Goal: Task Accomplishment & Management: Use online tool/utility

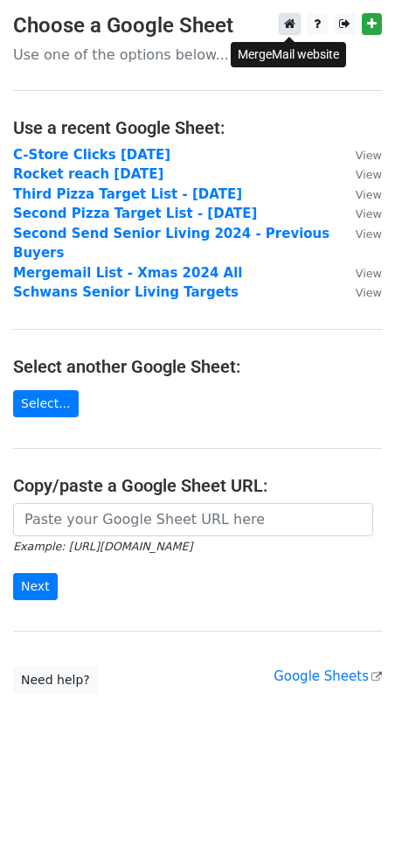
click at [290, 23] on icon at bounding box center [289, 23] width 11 height 12
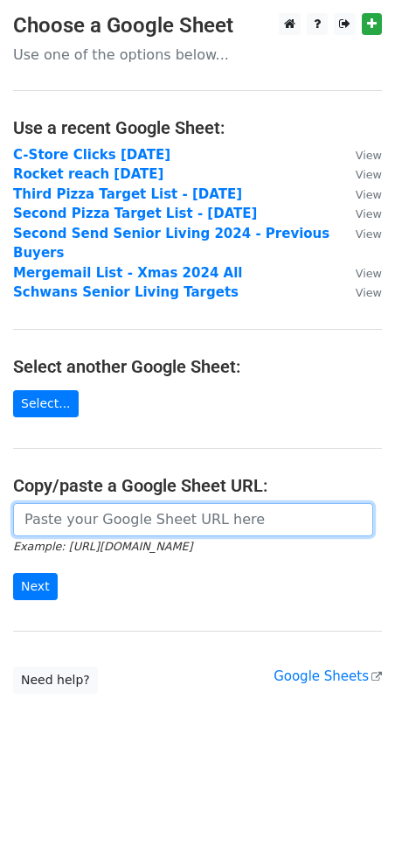
click at [71, 503] on input "url" at bounding box center [193, 519] width 360 height 33
paste input "pchQRu9jg50G2WmcDgN06bVjW4qhyV4eb9hVs"
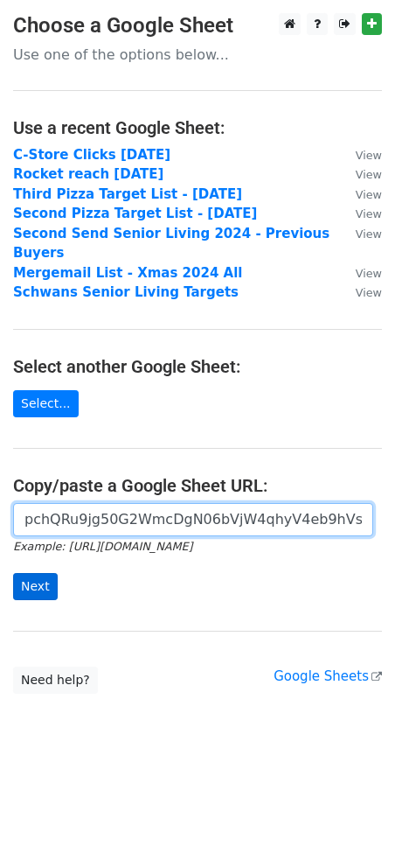
type input "pchQRu9jg50G2WmcDgN06bVjW4qhyV4eb9hVs"
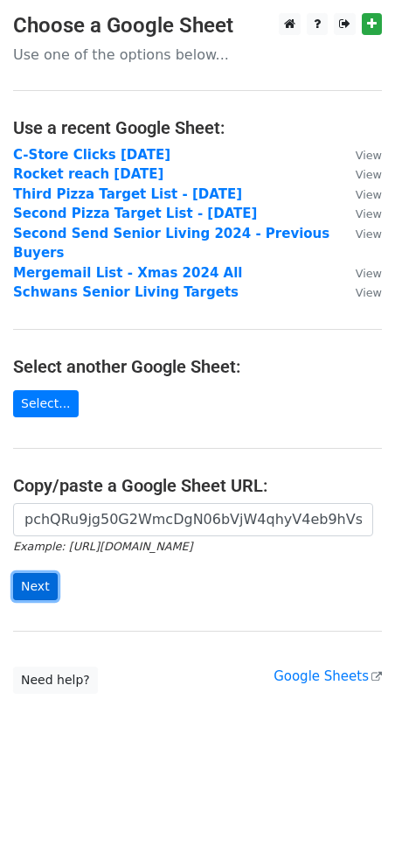
click at [32, 573] on input "Next" at bounding box center [35, 586] width 45 height 27
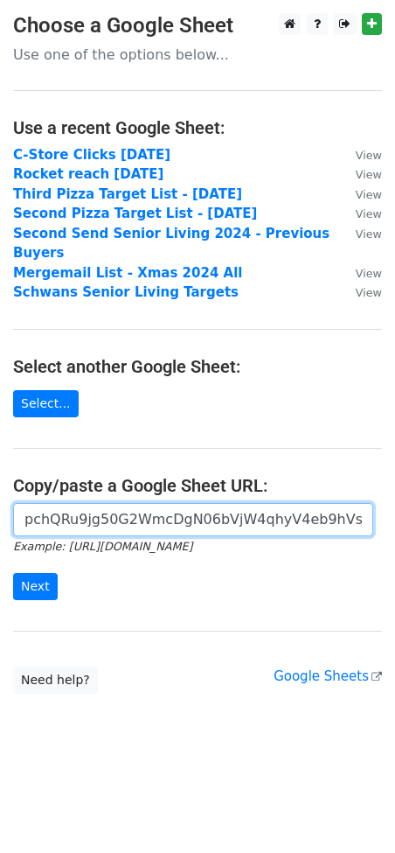
click at [190, 503] on input "pchQRu9jg50G2WmcDgN06bVjW4qhyV4eb9hVs" at bounding box center [193, 519] width 360 height 33
paste input "https://docs.google.com/spreadsheets/d/1-QIHO-pchQRu9jg50G2WmcDgN06bVjW4qhyV4eb…"
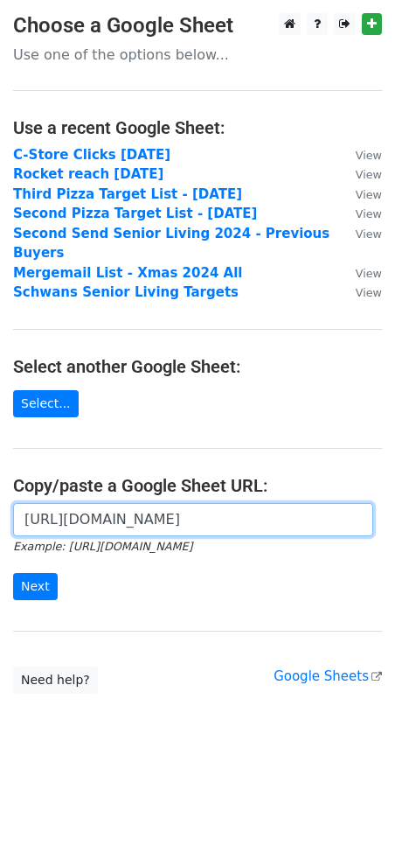
scroll to position [0, 390]
type input "https://docs.google.com/spreadsheets/d/1-QIHO-pchQRu9jg50G2WmcDgN06bVjW4qhyV4eb…"
click at [13, 573] on input "Next" at bounding box center [35, 586] width 45 height 27
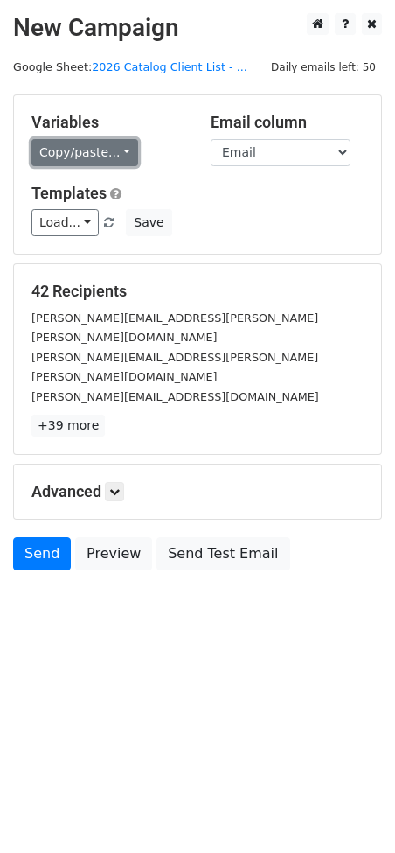
click at [87, 155] on link "Copy/paste..." at bounding box center [84, 152] width 107 height 27
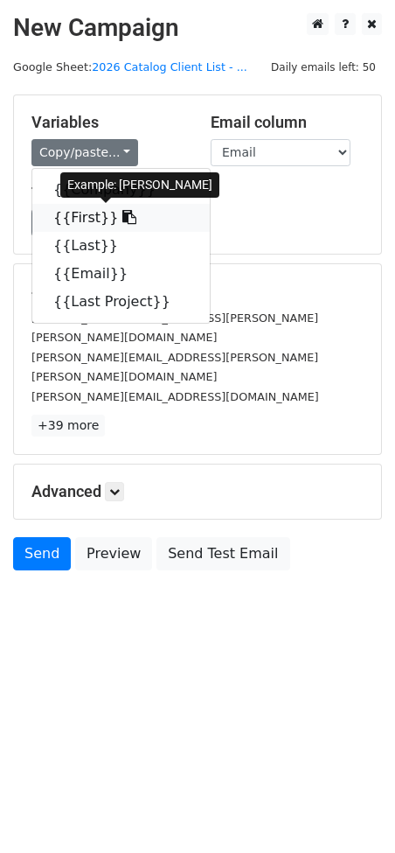
click at [80, 224] on link "{{First}}" at bounding box center [121, 218] width 178 height 28
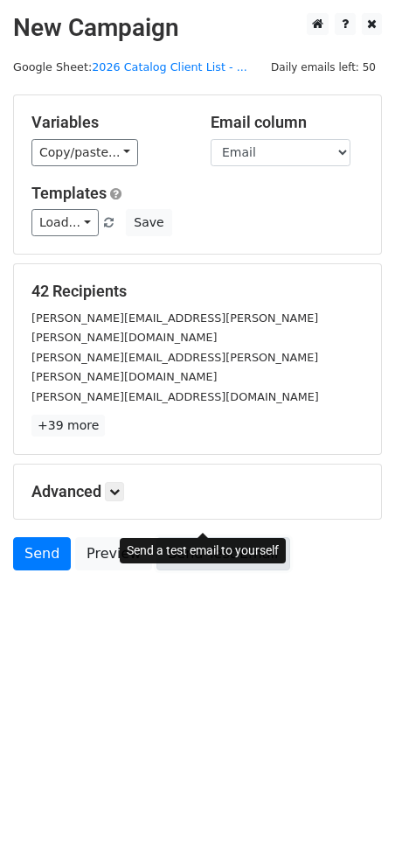
click at [185, 537] on link "Send Test Email" at bounding box center [223, 553] width 133 height 33
click at [202, 537] on link "Send Test Email" at bounding box center [223, 553] width 133 height 33
click at [178, 537] on link "Send Test Email" at bounding box center [223, 553] width 133 height 33
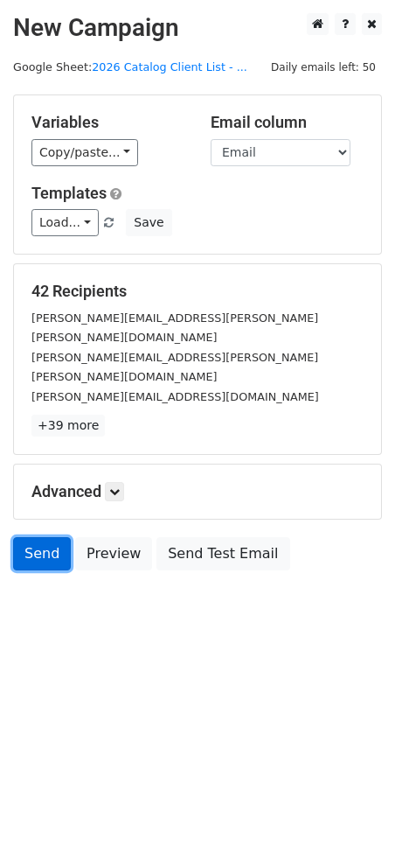
click at [42, 537] on link "Send" at bounding box center [42, 553] width 58 height 33
